Goal: Task Accomplishment & Management: Complete application form

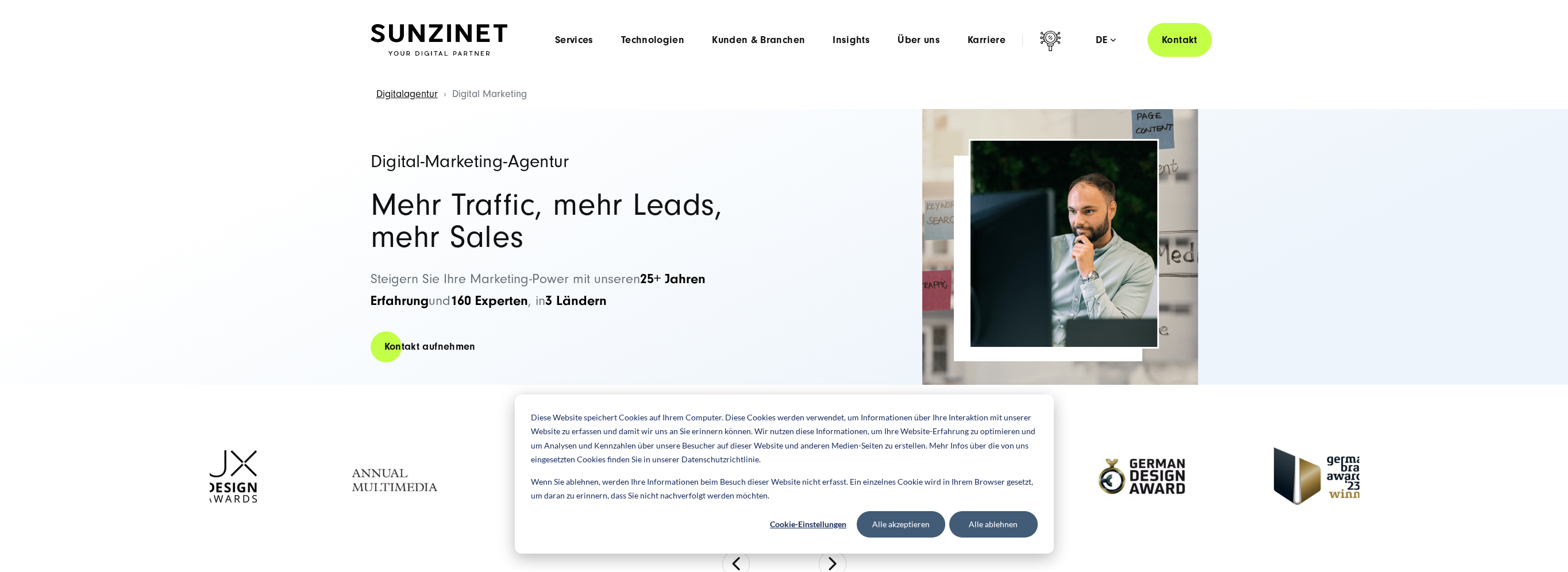
click at [1054, 534] on div at bounding box center [784, 476] width 1149 height 147
click at [1019, 528] on button "Alle ablehnen" at bounding box center [993, 524] width 89 height 26
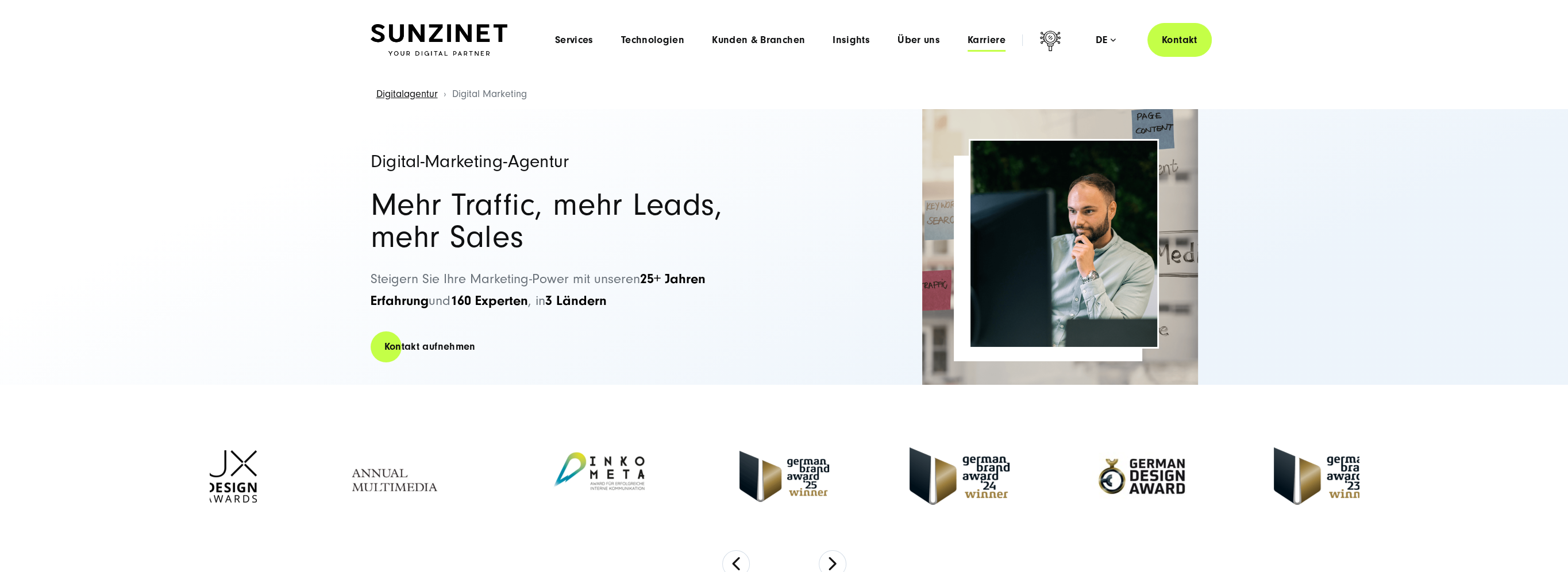
click at [986, 45] on span "Karriere" at bounding box center [986, 40] width 38 height 12
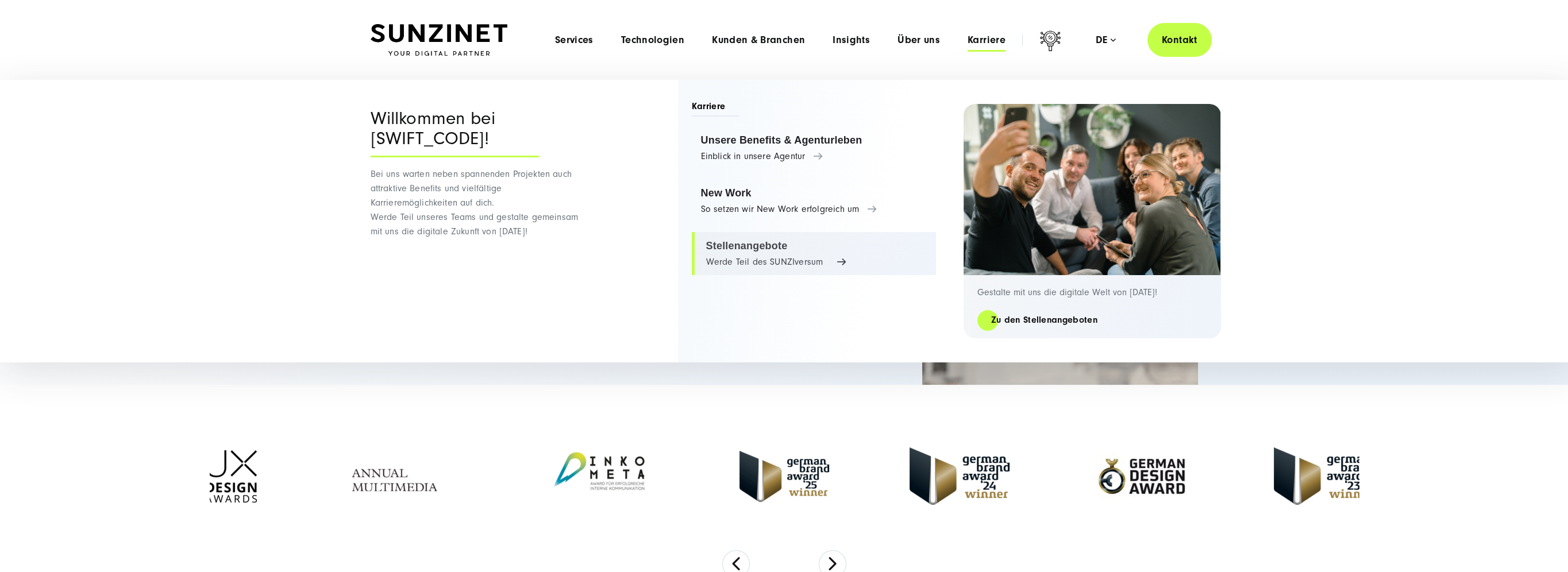
click at [747, 247] on link "Stellenangebote Werde Teil des SUNZIversum" at bounding box center [814, 254] width 244 height 44
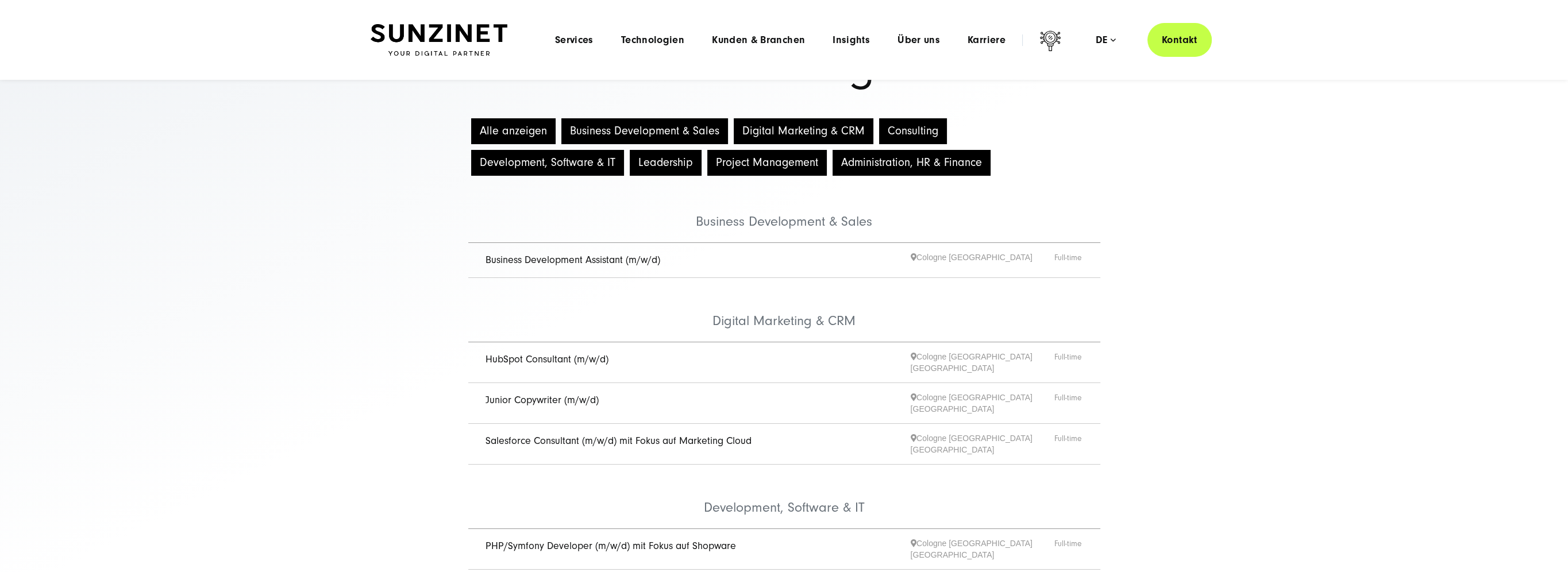
scroll to position [58, 0]
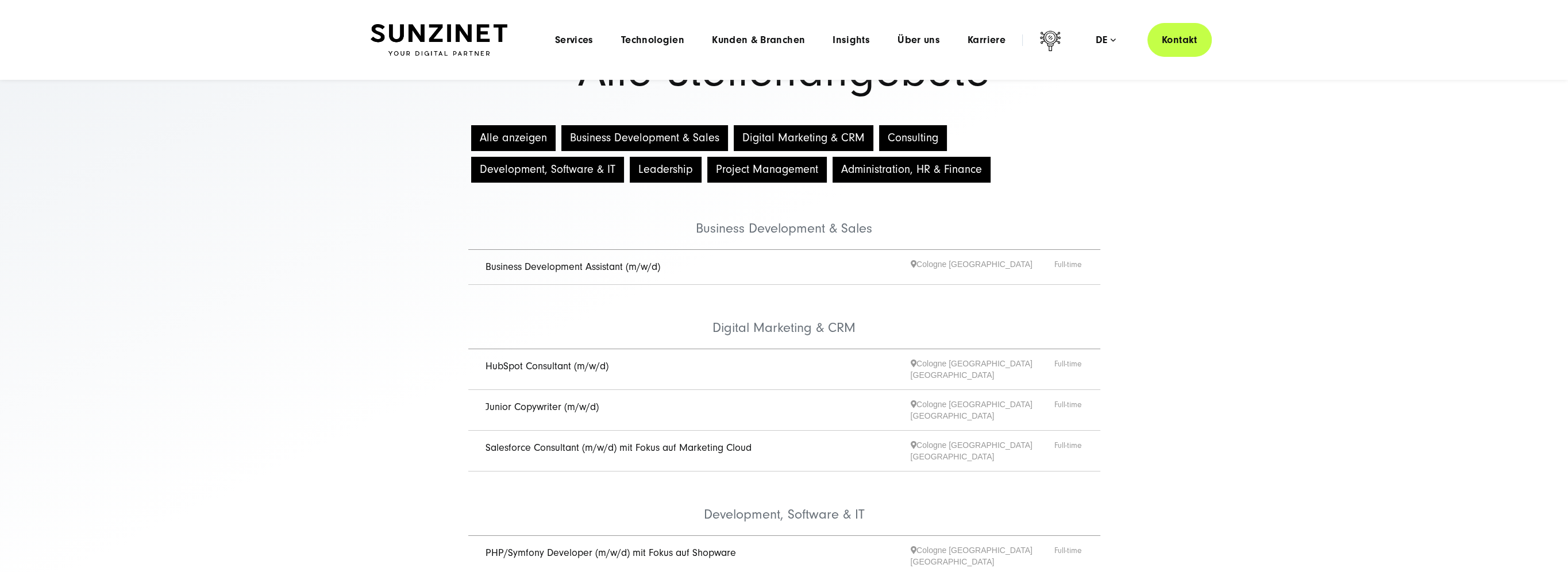
click at [589, 267] on link "Business Development Assistant (m/w/d)" at bounding box center [573, 267] width 174 height 12
